Goal: Information Seeking & Learning: Learn about a topic

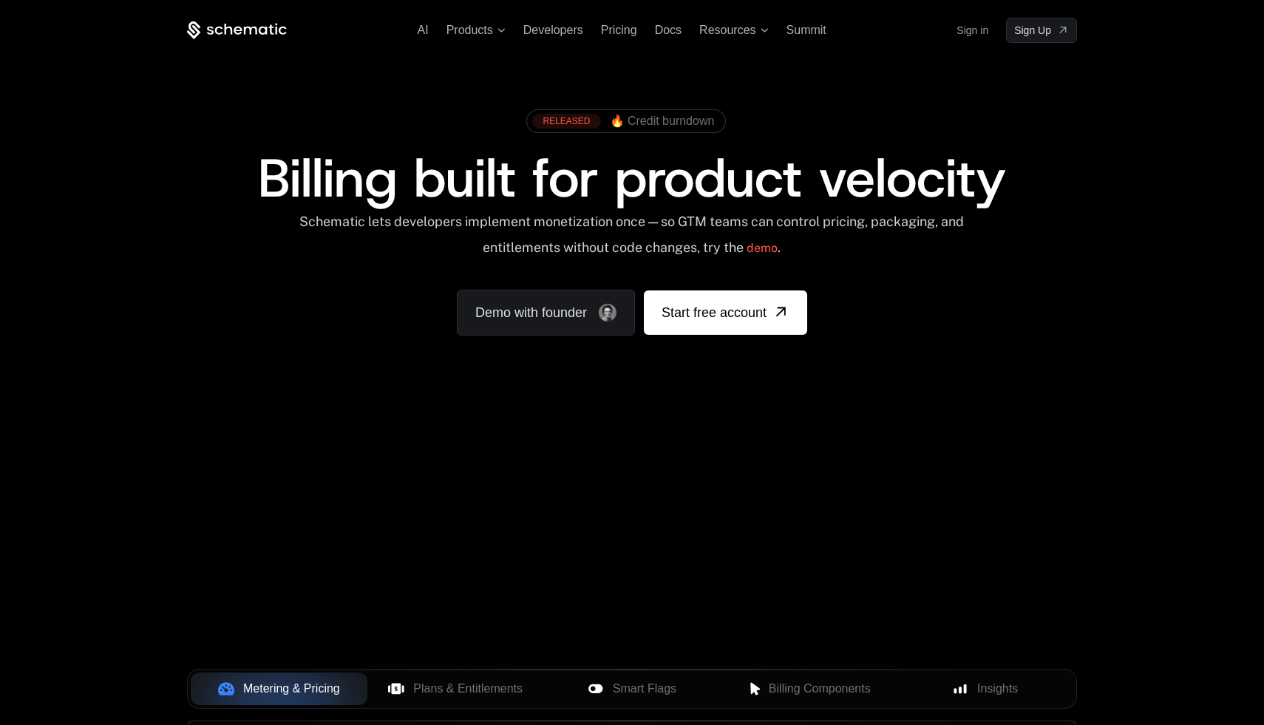
click at [979, 32] on link "Sign in" at bounding box center [973, 30] width 32 height 24
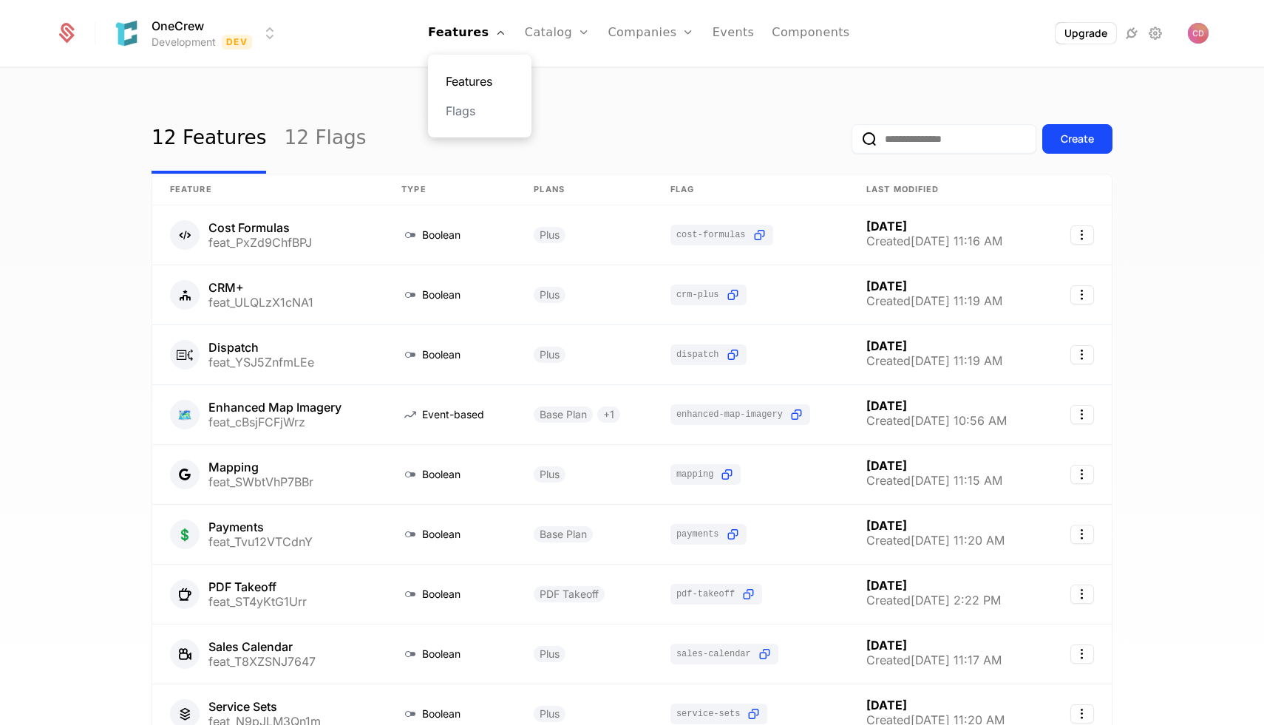
click at [495, 87] on link "Features" at bounding box center [480, 81] width 68 height 18
click at [566, 86] on link "Plans" at bounding box center [581, 81] width 76 height 18
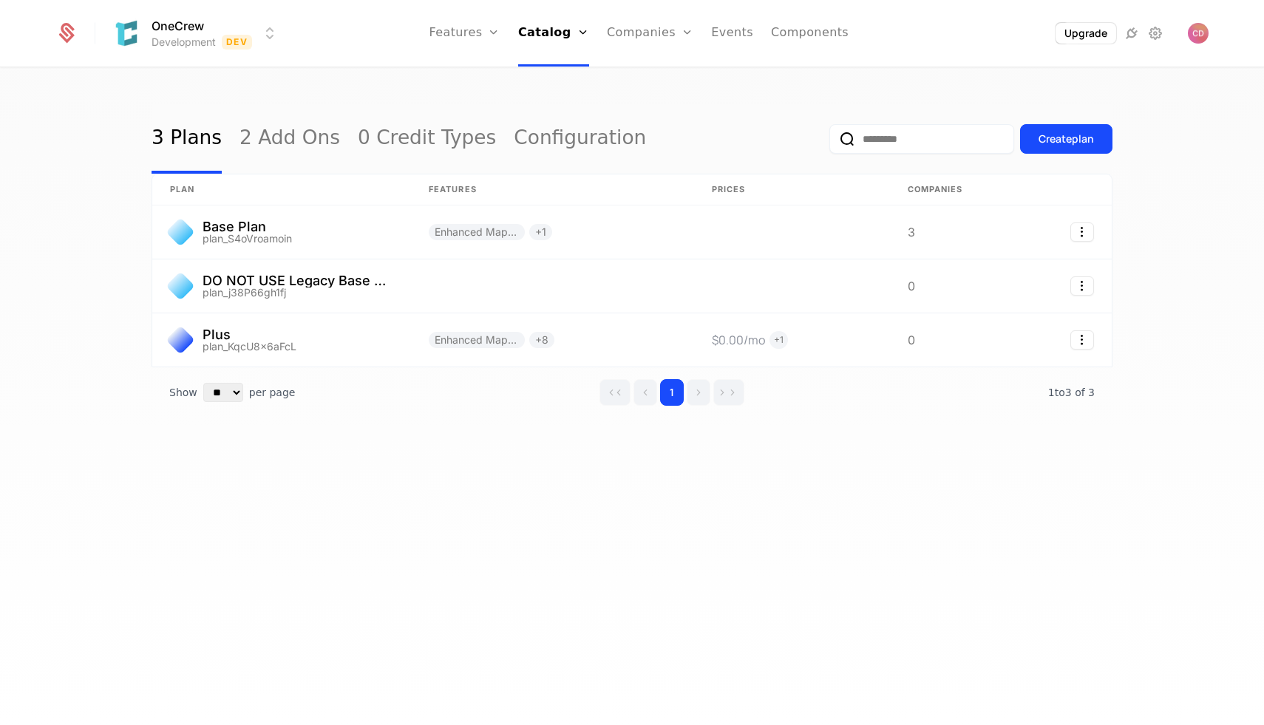
click at [390, 74] on div "3 Plans 2 Add Ons 0 Credit Types Configuration Create plan plan Features Prices…" at bounding box center [632, 401] width 1264 height 665
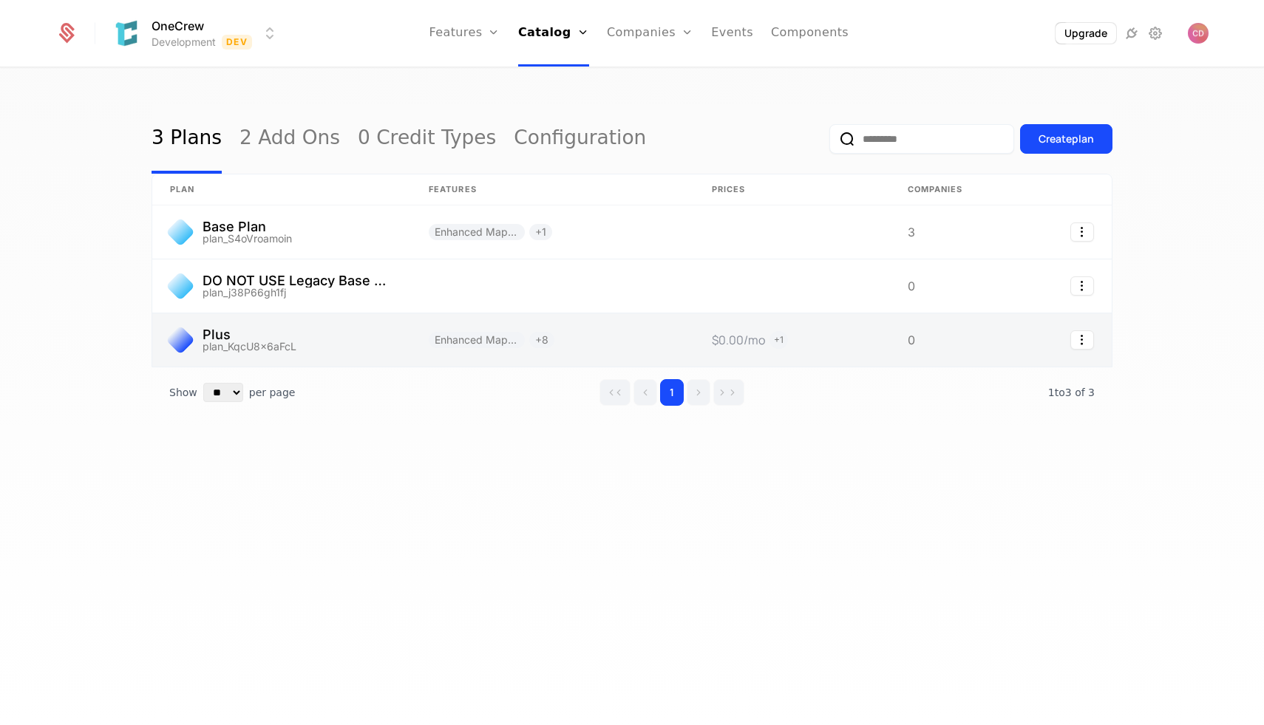
click at [334, 348] on link at bounding box center [281, 339] width 259 height 53
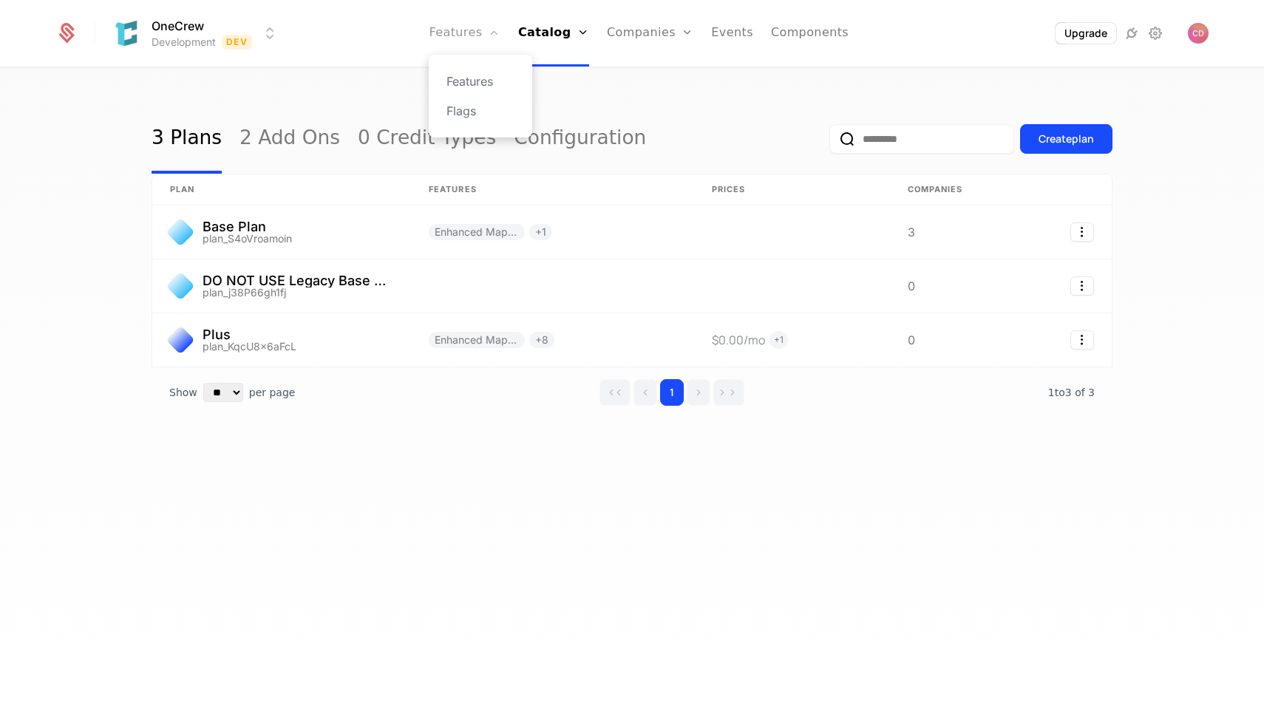
click at [457, 35] on link "Features" at bounding box center [464, 33] width 71 height 67
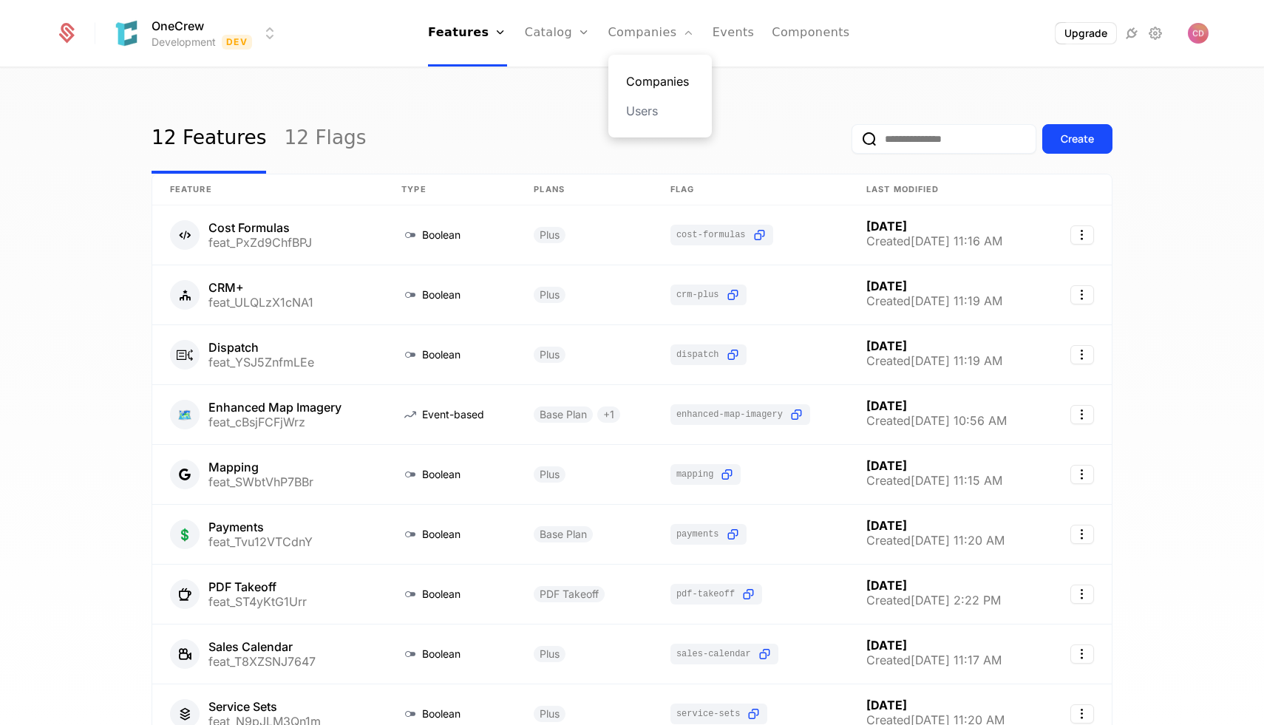
click at [651, 87] on link "Companies" at bounding box center [660, 81] width 68 height 18
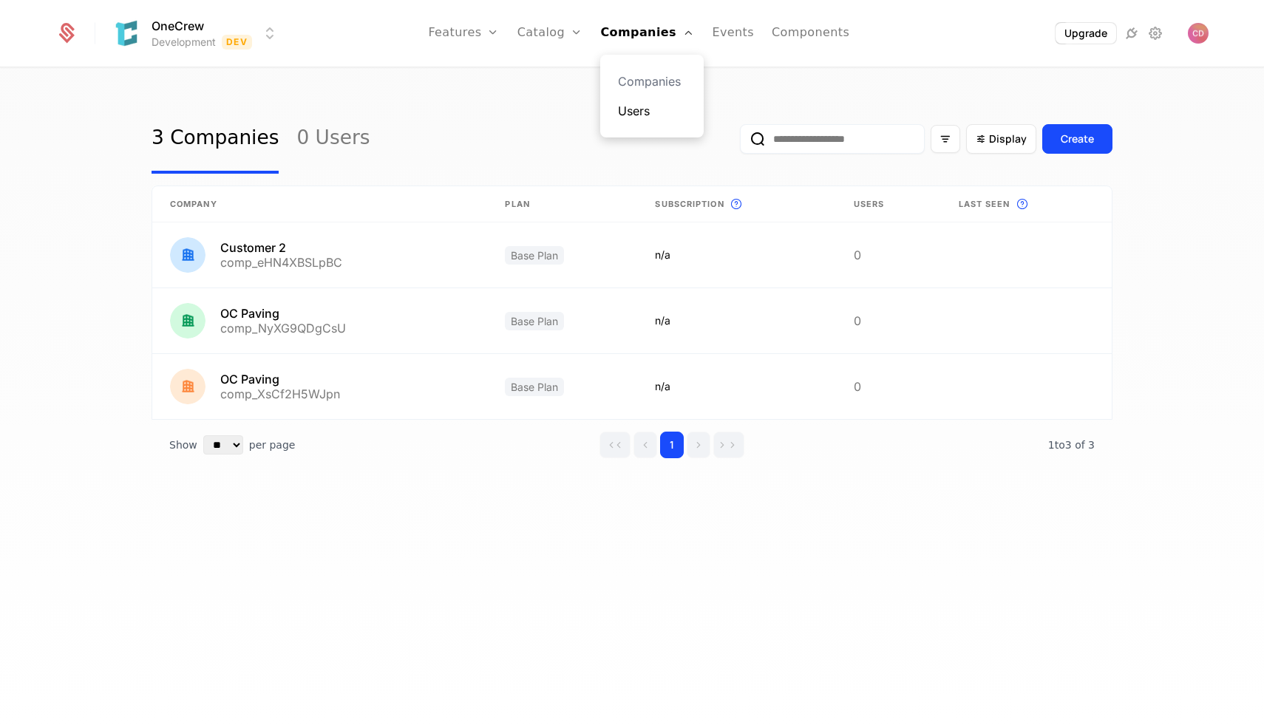
click at [644, 115] on link "Users" at bounding box center [652, 111] width 68 height 18
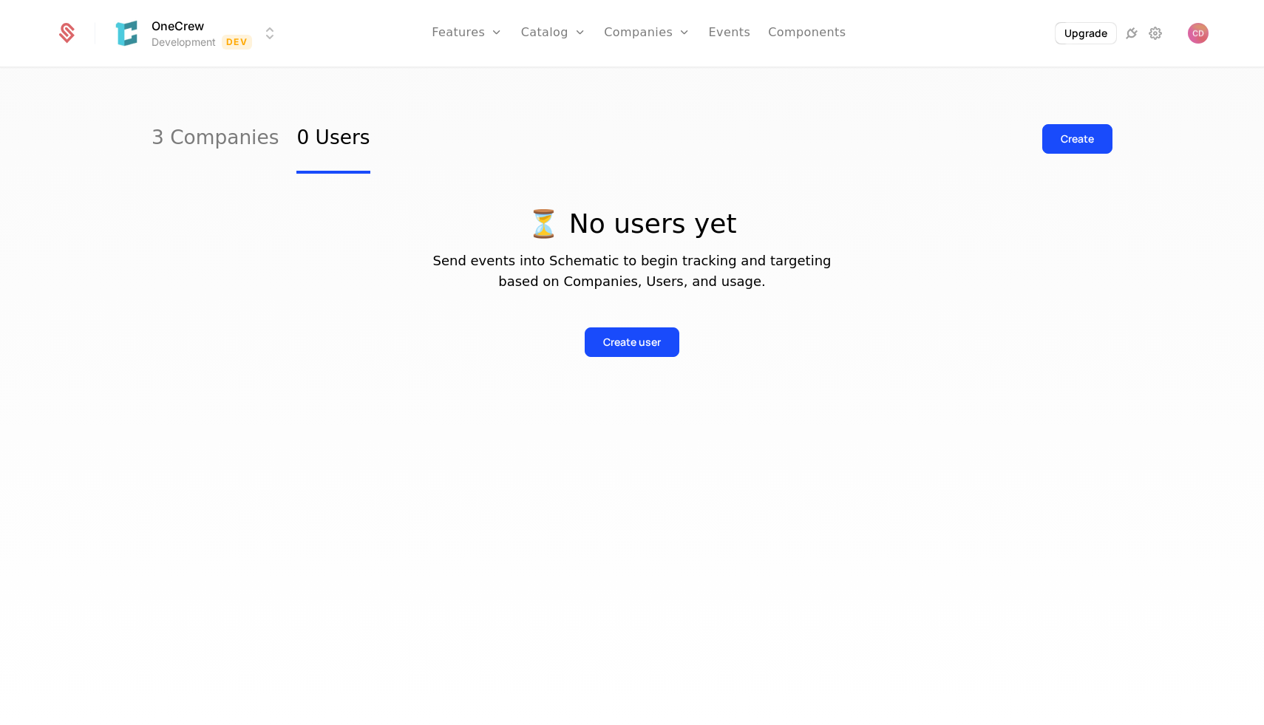
click at [529, 92] on div "3 Companies 0 Users Create ⏳ No users yet Send events into Schematic to begin t…" at bounding box center [632, 401] width 1264 height 665
click at [464, 33] on link "Features" at bounding box center [467, 33] width 71 height 67
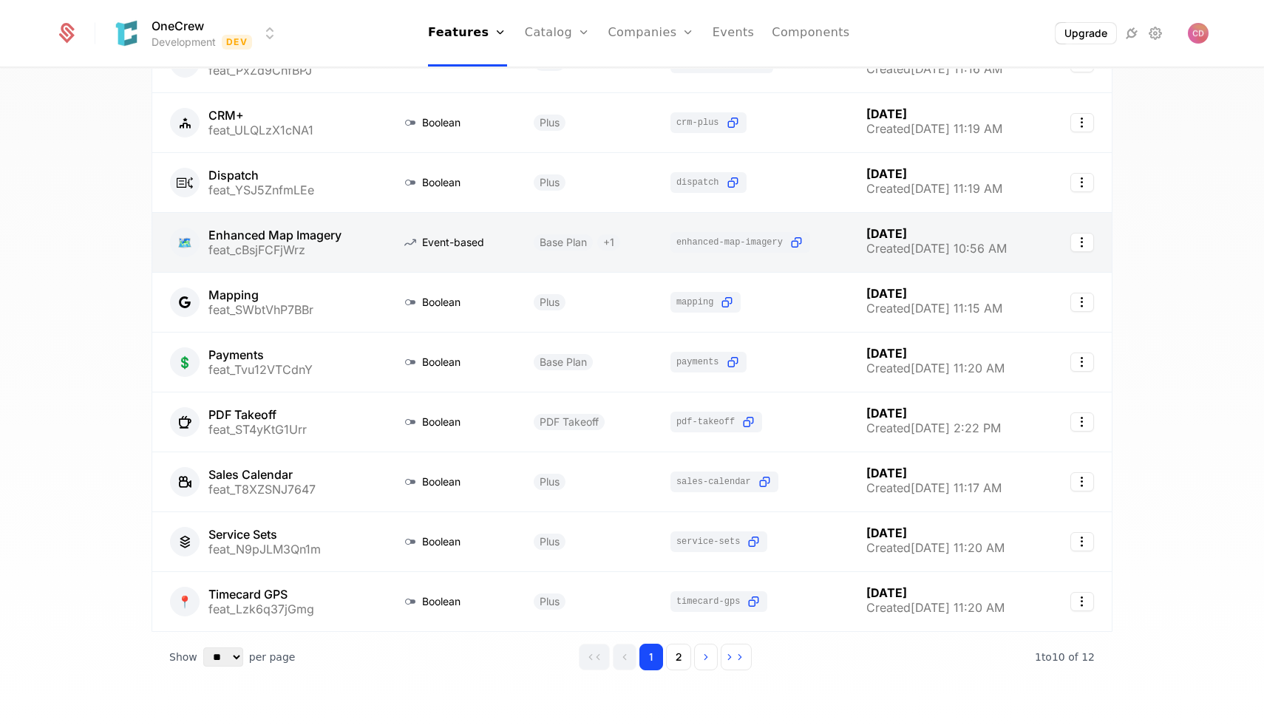
scroll to position [203, 0]
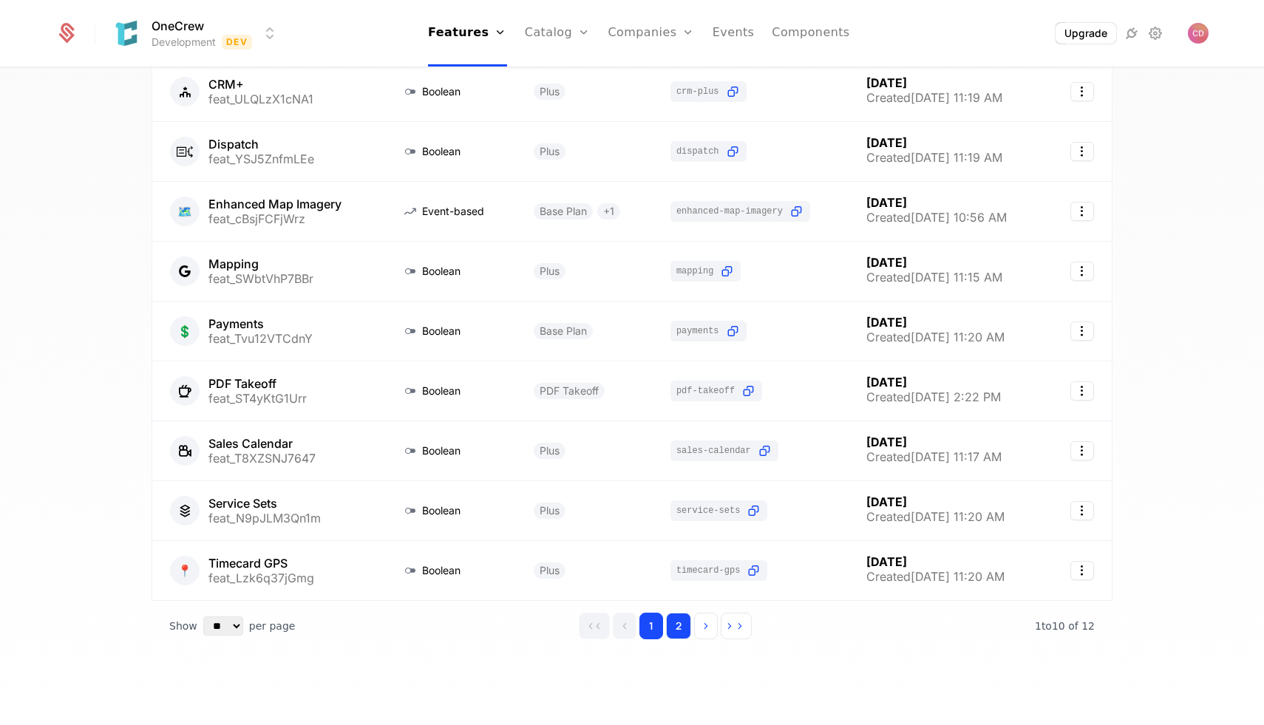
click at [675, 625] on button "2" at bounding box center [678, 626] width 25 height 27
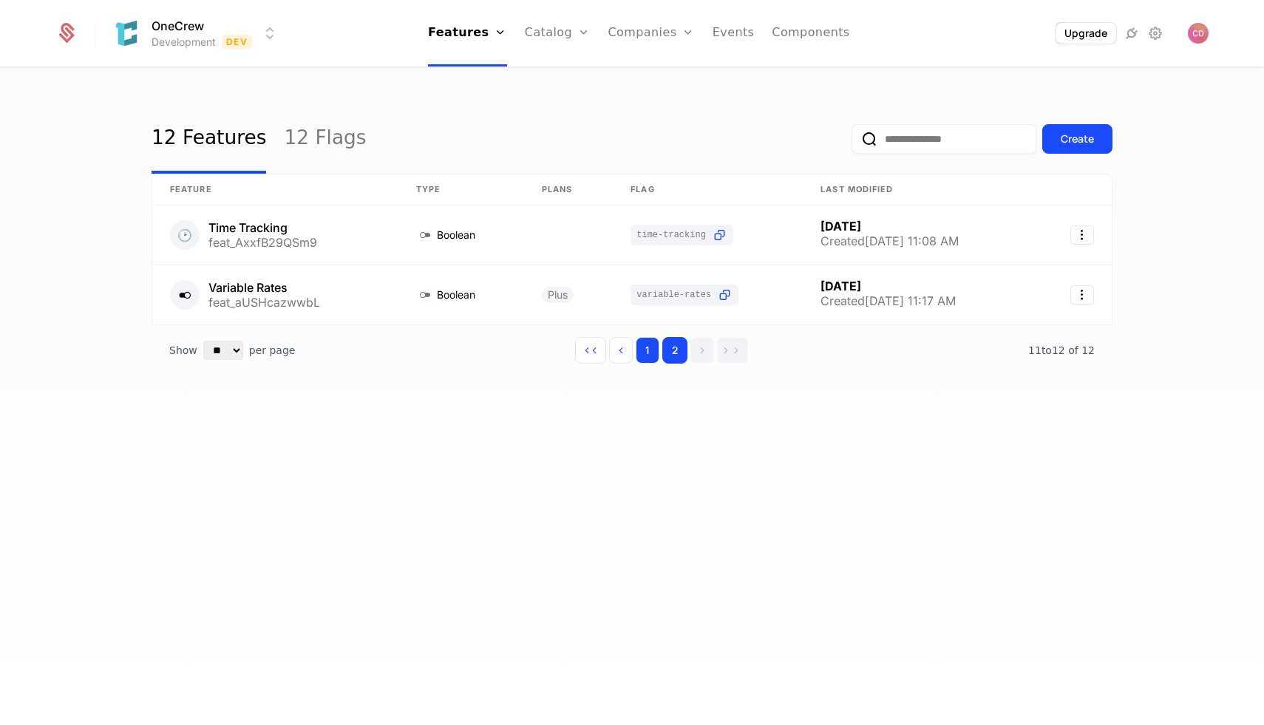
click at [649, 355] on button "1" at bounding box center [648, 350] width 24 height 27
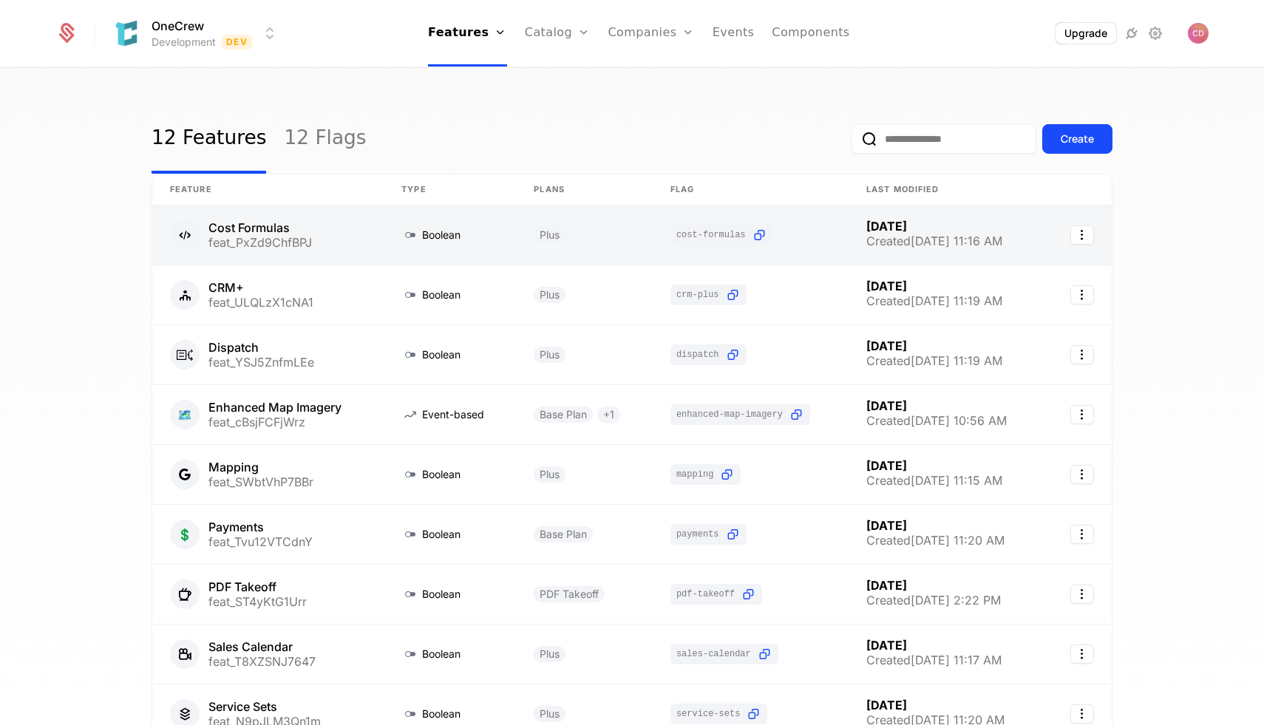
click at [356, 246] on link at bounding box center [267, 235] width 231 height 59
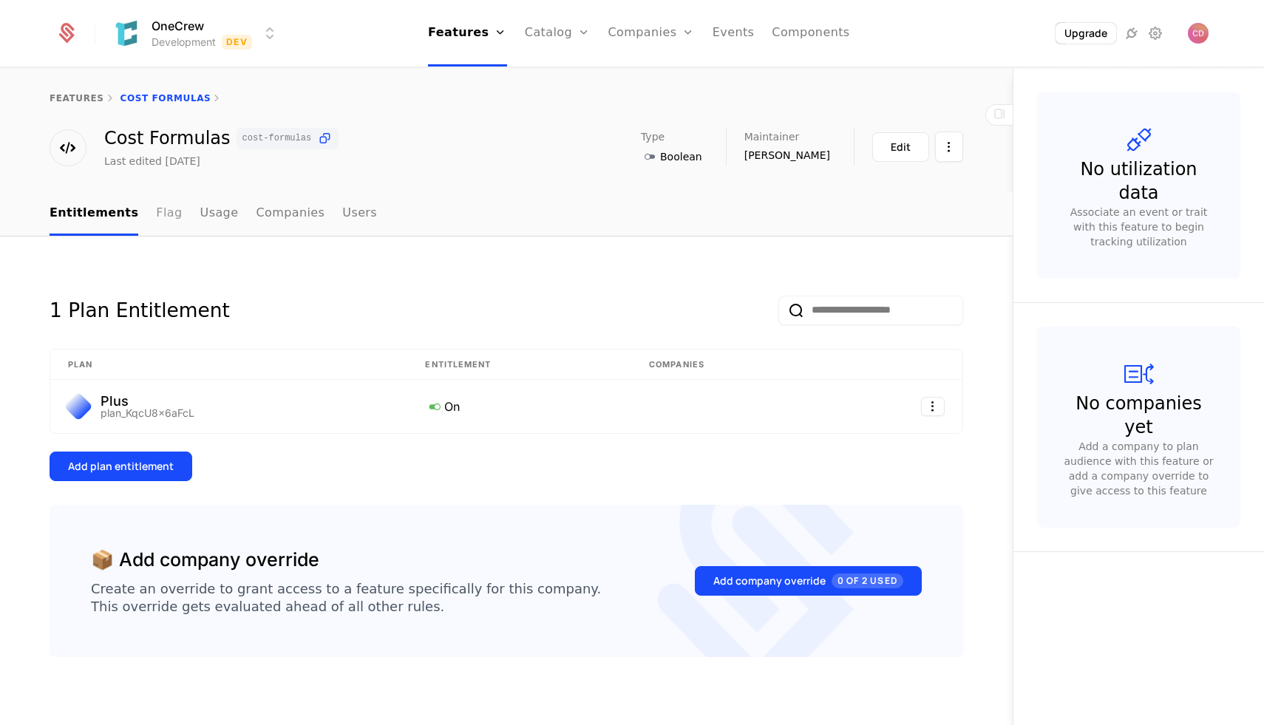
click at [158, 224] on link "Flag" at bounding box center [169, 214] width 26 height 44
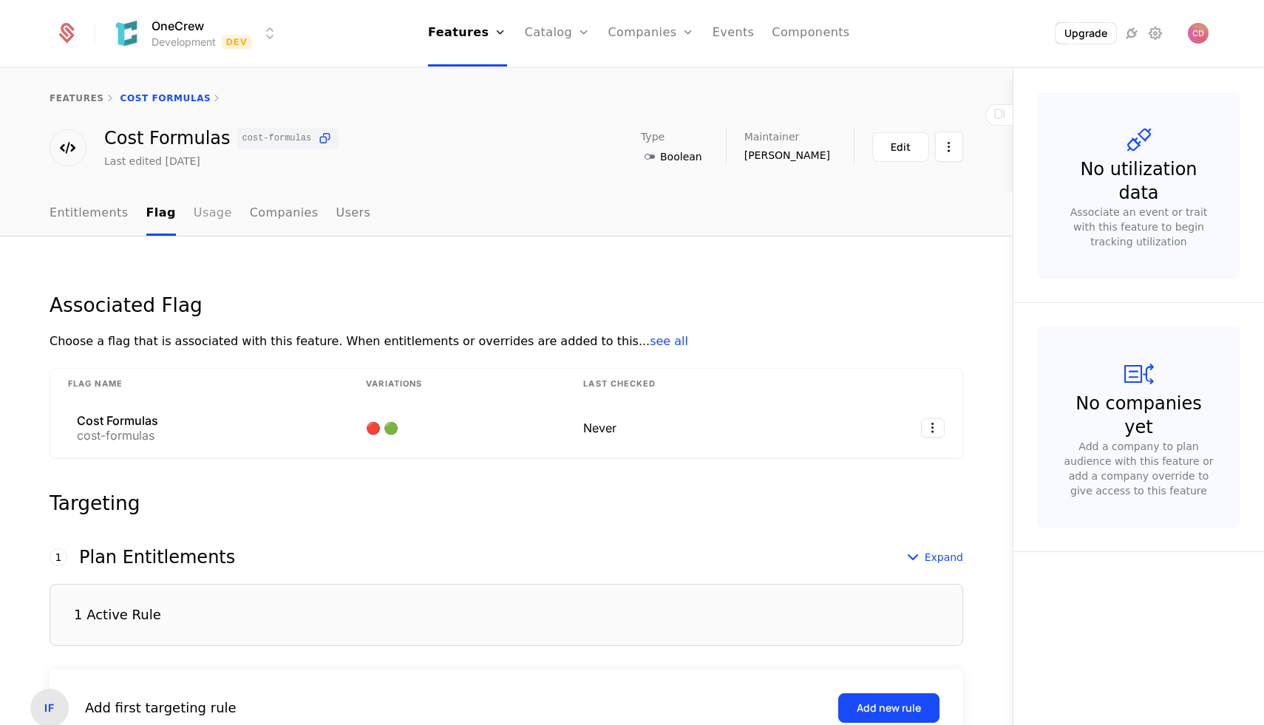
click at [206, 223] on link "Usage" at bounding box center [213, 214] width 38 height 44
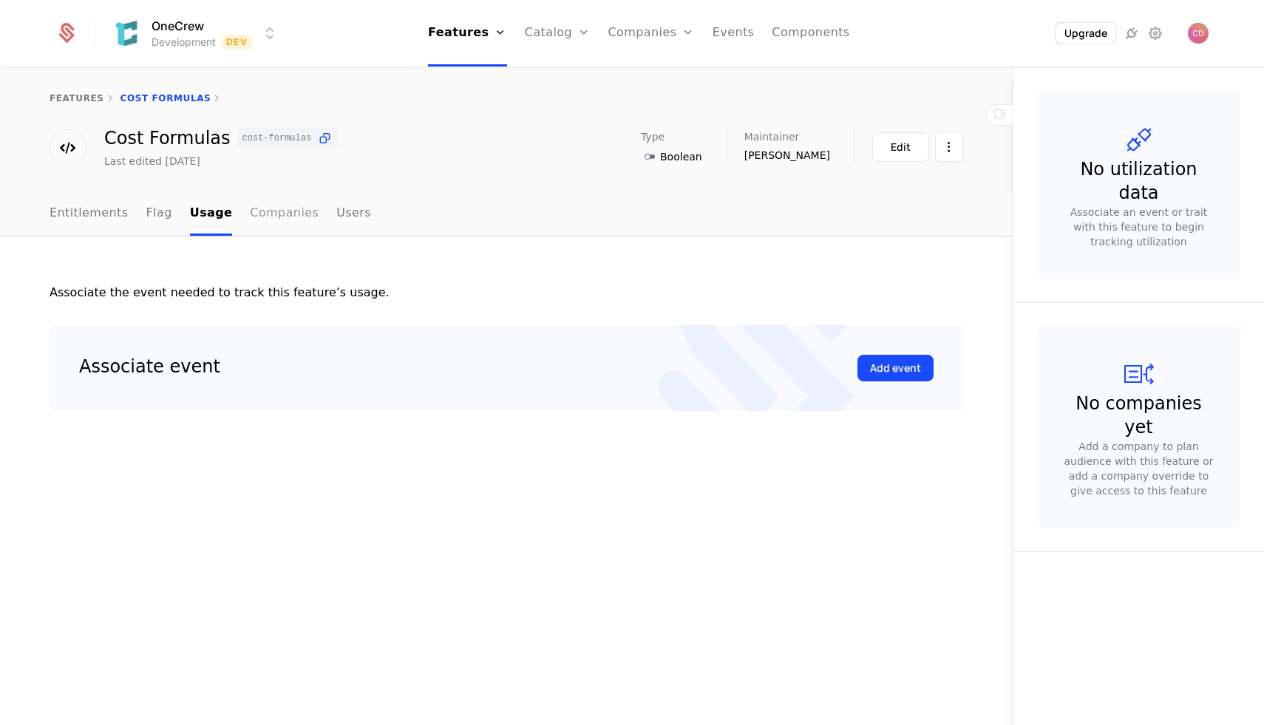
click at [250, 225] on link "Companies" at bounding box center [284, 214] width 69 height 44
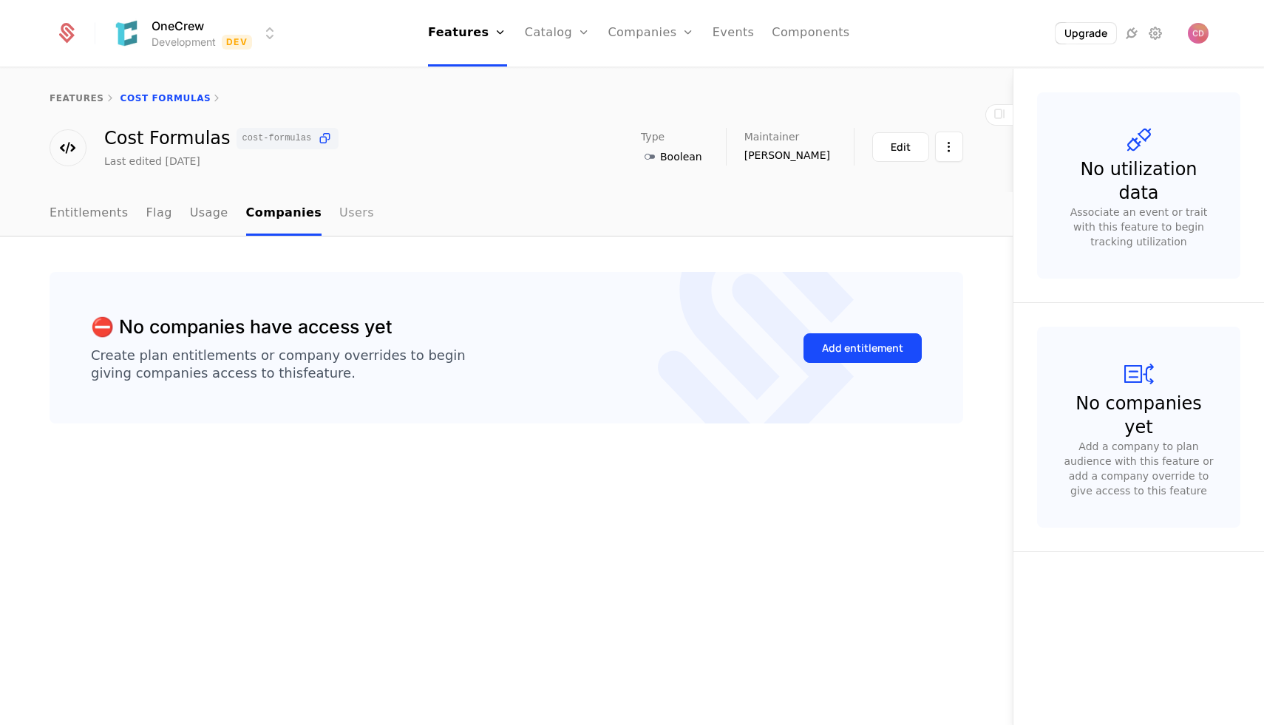
click at [349, 220] on link "Users" at bounding box center [356, 214] width 35 height 44
click at [232, 217] on ul "Entitlements Flag Usage Companies Users" at bounding box center [211, 214] width 322 height 44
click at [257, 216] on link "Companies" at bounding box center [280, 214] width 69 height 44
click at [200, 221] on link "Usage" at bounding box center [209, 214] width 38 height 44
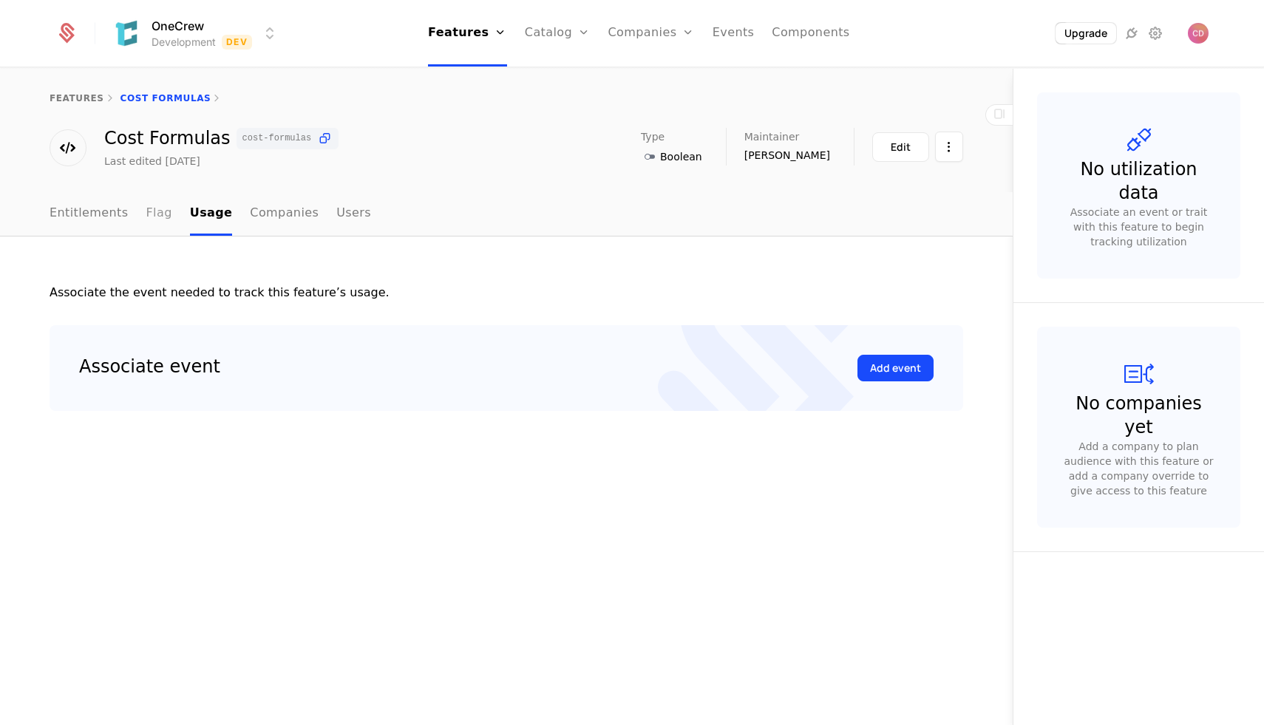
click at [151, 220] on link "Flag" at bounding box center [159, 214] width 26 height 44
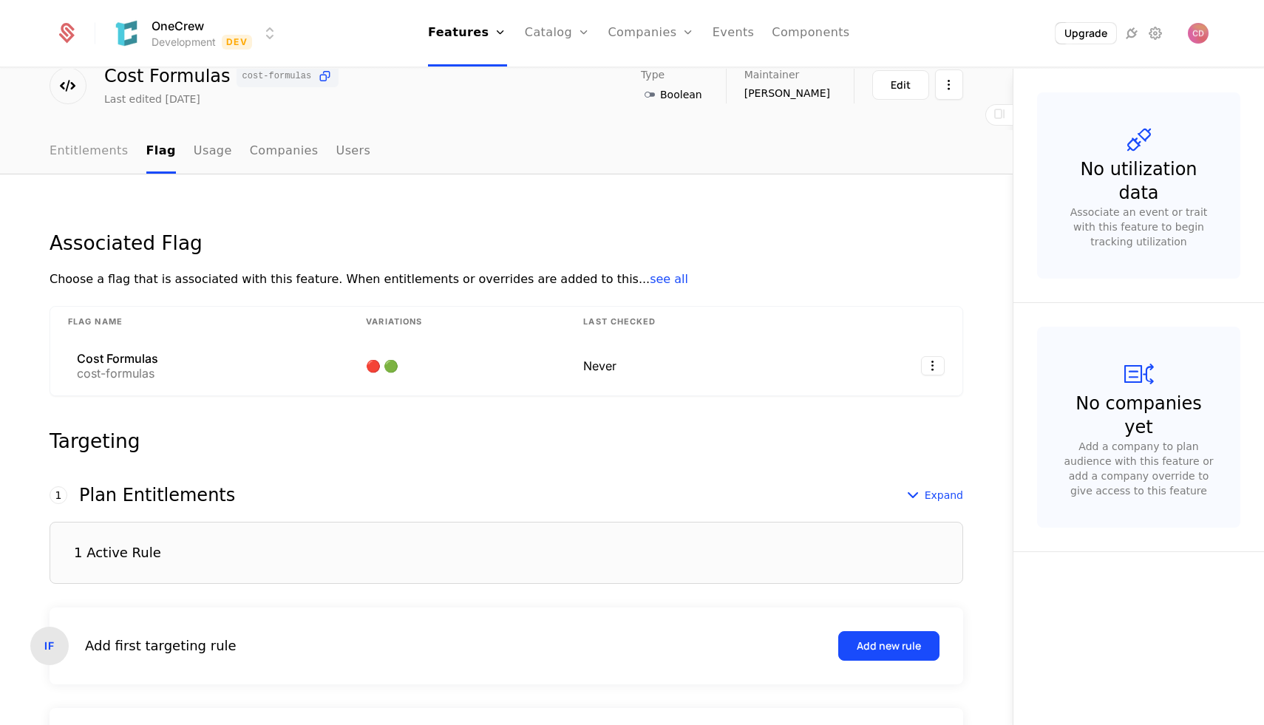
scroll to position [50, 0]
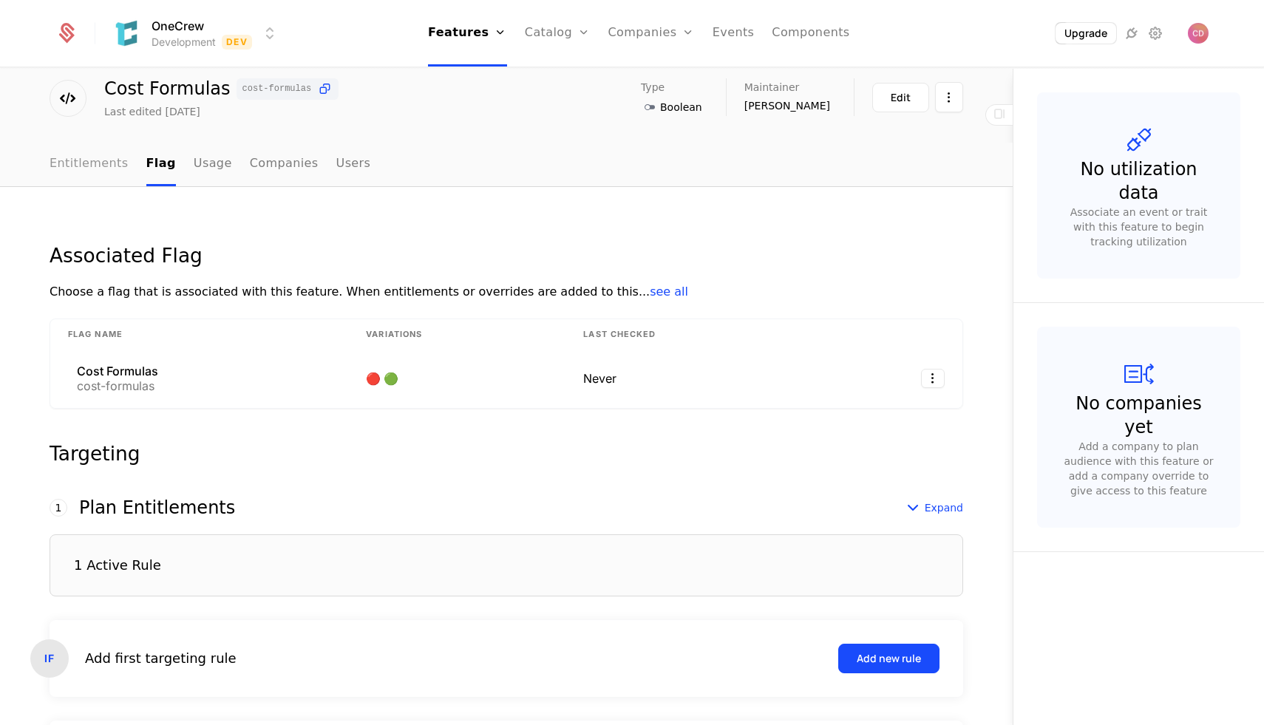
click at [81, 176] on link "Entitlements" at bounding box center [89, 165] width 79 height 44
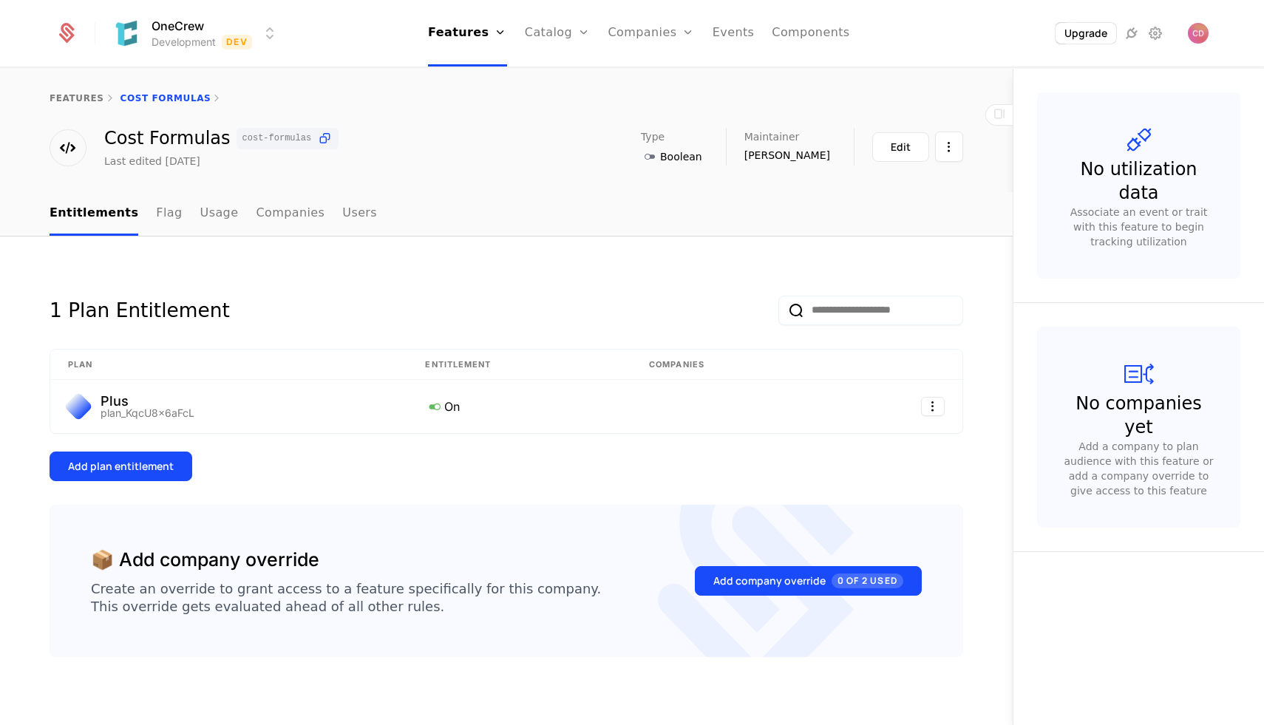
click at [350, 593] on div "Create an override to grant access to a feature specifically for this company. …" at bounding box center [346, 597] width 510 height 35
click at [365, 594] on div "Create an override to grant access to a feature specifically for this company. …" at bounding box center [346, 597] width 510 height 35
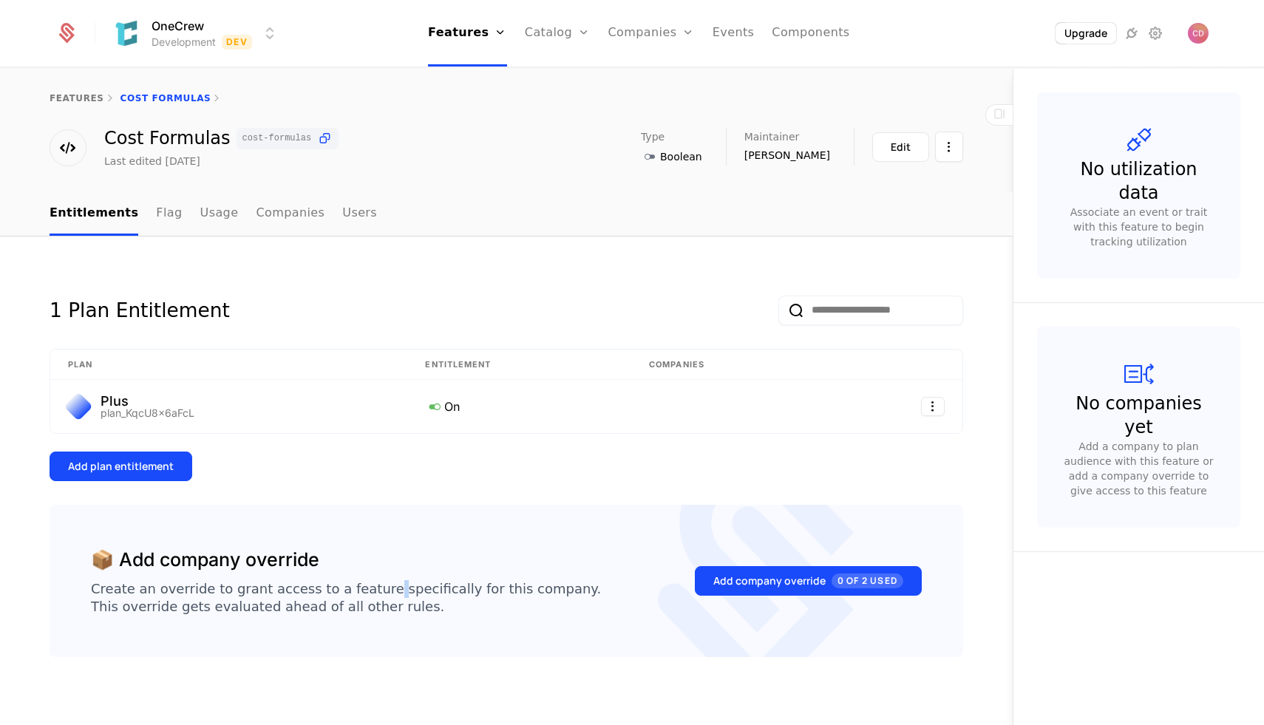
click at [365, 594] on div "Create an override to grant access to a feature specifically for this company. …" at bounding box center [346, 597] width 510 height 35
click at [365, 615] on div "📦 Add company override Create an override to grant access to a feature specific…" at bounding box center [507, 581] width 914 height 152
click at [413, 622] on div "📦 Add company override Create an override to grant access to a feature specific…" at bounding box center [507, 581] width 914 height 152
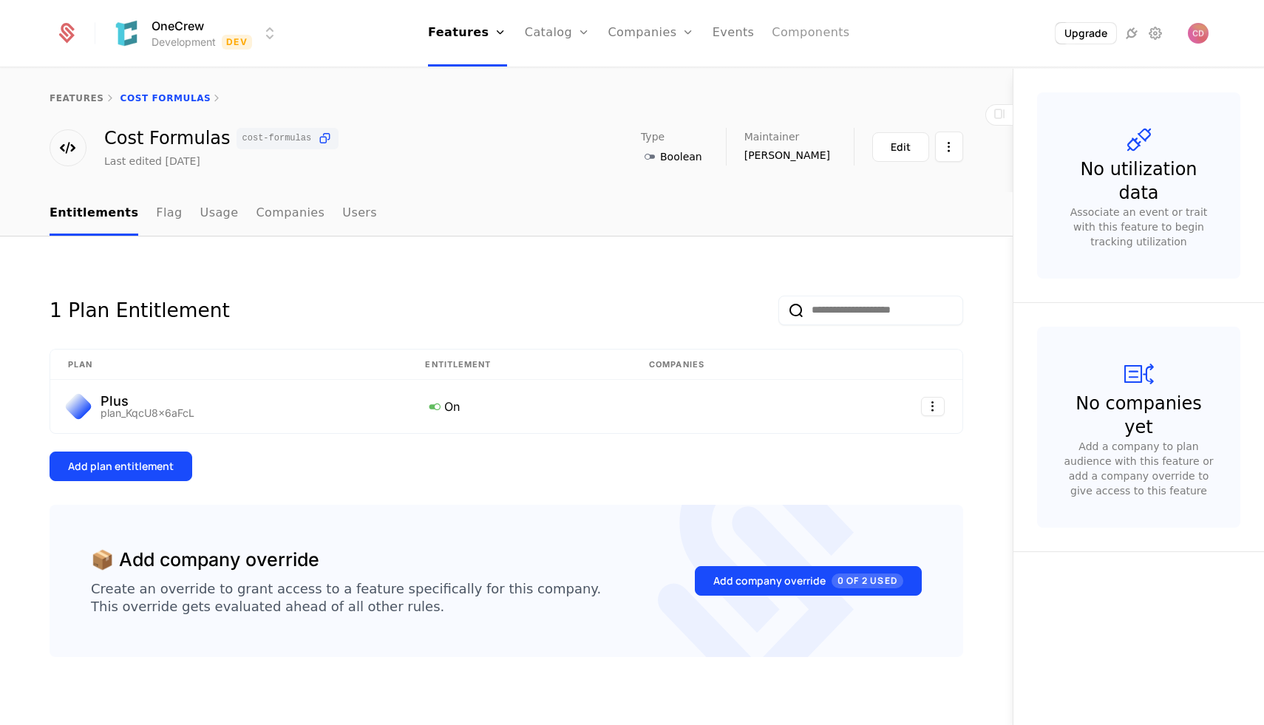
click at [804, 30] on link "Components" at bounding box center [811, 33] width 78 height 67
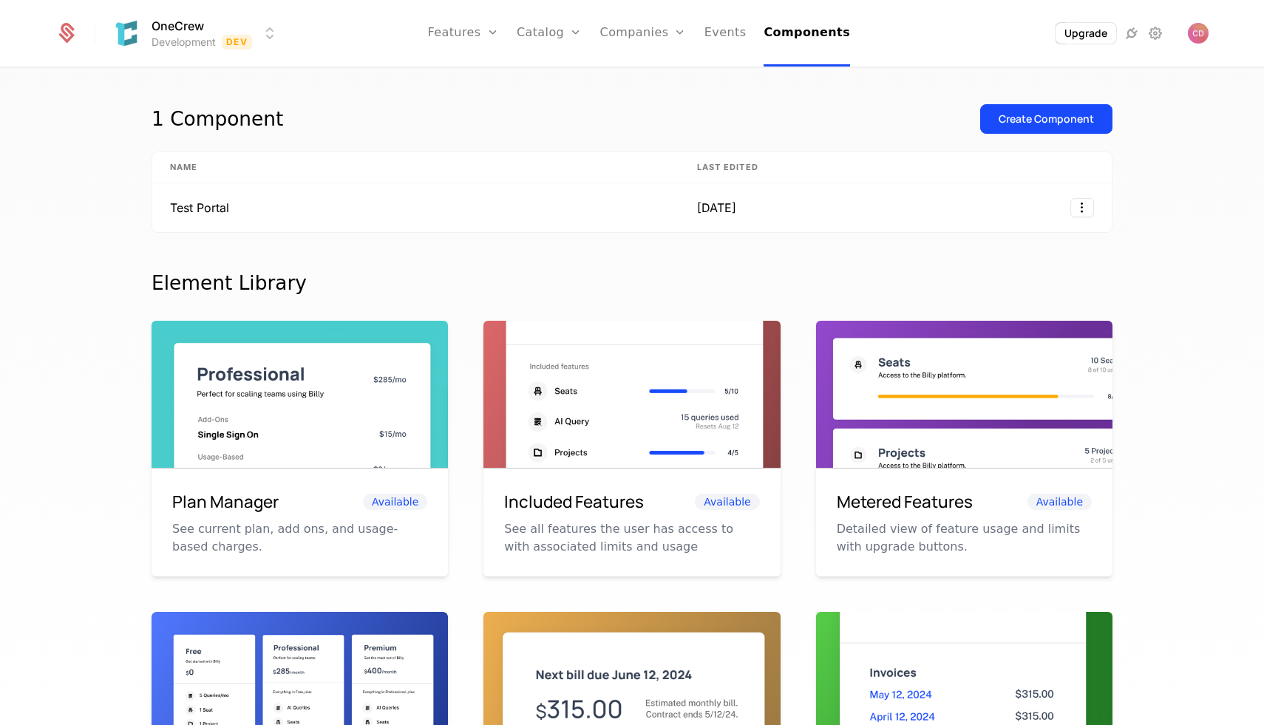
click at [503, 273] on div "Element Library" at bounding box center [632, 283] width 961 height 30
click at [830, 288] on div "Element Library" at bounding box center [632, 283] width 961 height 30
click at [1156, 290] on div "1 Component Create Component Name Last edited Test Portal 5 days ago Element Li…" at bounding box center [632, 401] width 1264 height 665
click at [719, 43] on link "Events" at bounding box center [725, 33] width 42 height 67
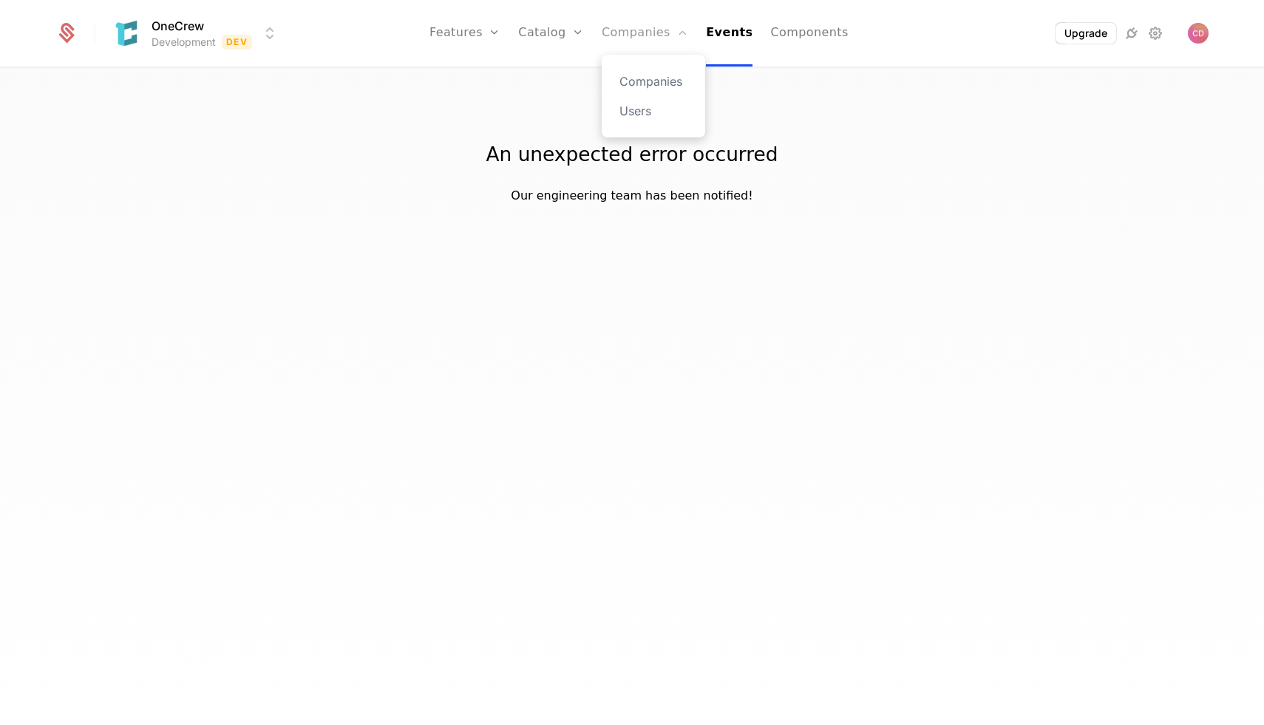
click at [653, 35] on link "Companies" at bounding box center [645, 33] width 86 height 67
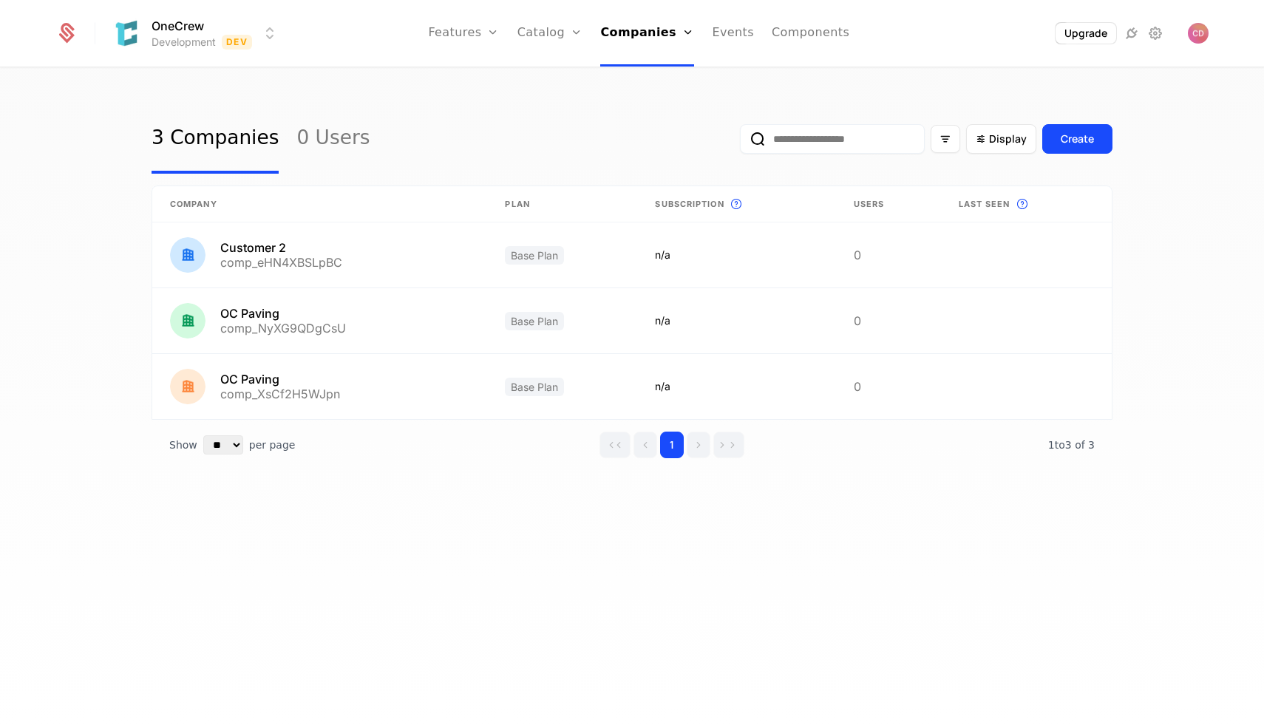
click at [451, 121] on div "3 Companies 0 Users Display Create" at bounding box center [632, 138] width 961 height 69
